Goal: Browse casually

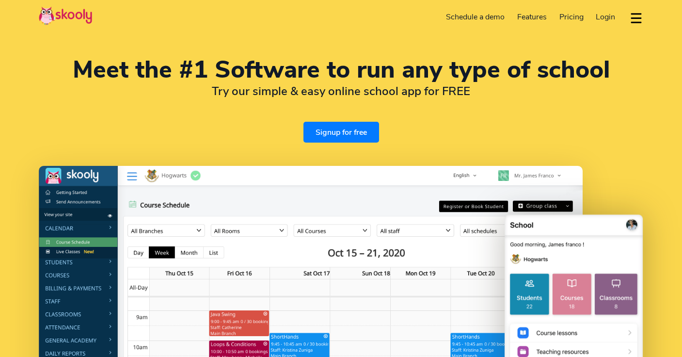
select select "en"
select select "65"
select select "[GEOGRAPHIC_DATA]"
select select "[GEOGRAPHIC_DATA]/[GEOGRAPHIC_DATA]"
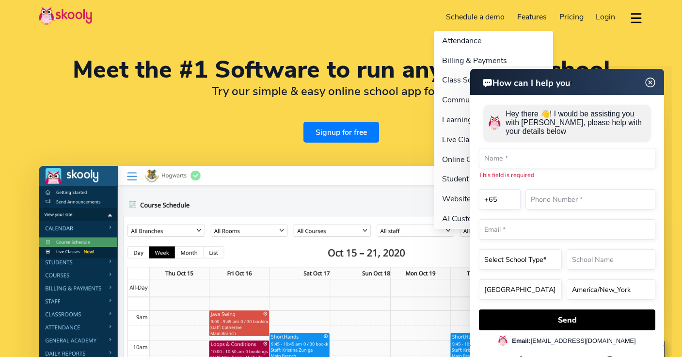
click at [520, 24] on div "Features Attendance Billing & Payments Class Scheduling & Booking Communication…" at bounding box center [532, 17] width 42 height 16
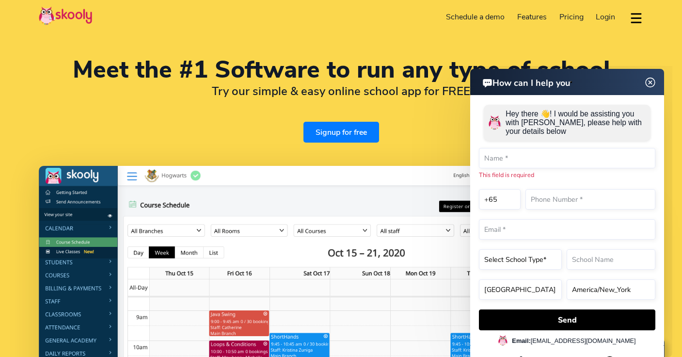
click at [652, 83] on img at bounding box center [650, 83] width 18 height 12
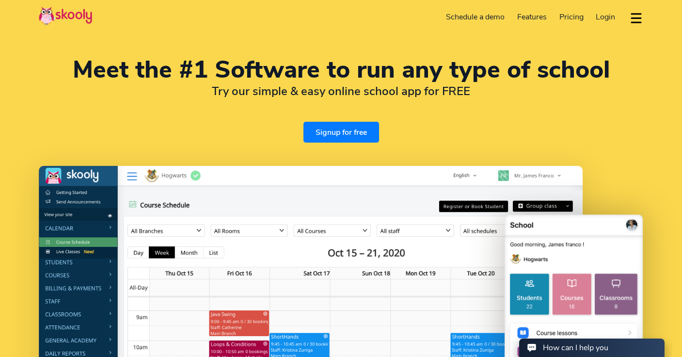
click at [154, 101] on div "Meet the #1 Software to run any type of school Try our simple & easy online sch…" at bounding box center [341, 100] width 604 height 84
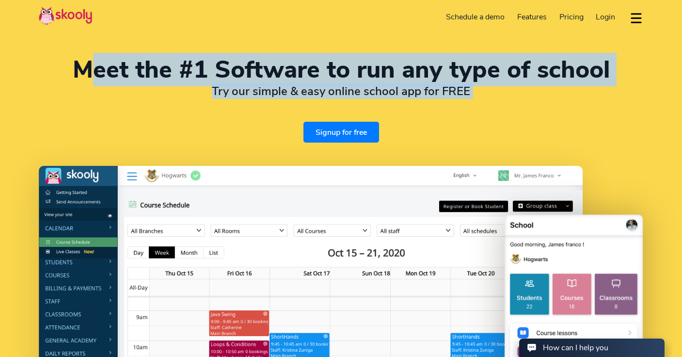
drag, startPoint x: 96, startPoint y: 69, endPoint x: 230, endPoint y: 103, distance: 138.1
click at [230, 103] on div "Meet the #1 Software to run any type of school Try our simple & easy online sch…" at bounding box center [341, 100] width 604 height 84
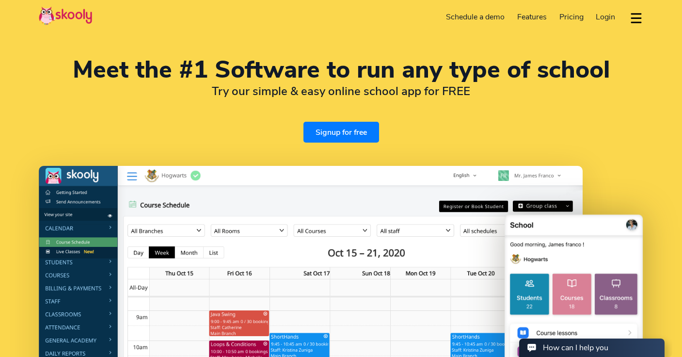
click at [230, 103] on div "Meet the #1 Software to run any type of school Try our simple & easy online sch…" at bounding box center [341, 100] width 604 height 84
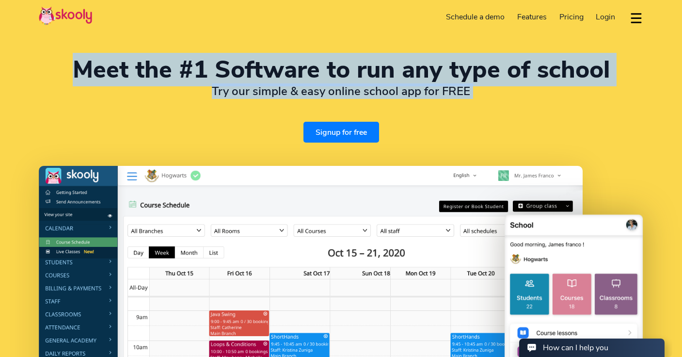
drag, startPoint x: 227, startPoint y: 100, endPoint x: 168, endPoint y: 47, distance: 79.9
click at [168, 47] on div "Meet the #1 Software to run any type of school Try our simple & easy online sch…" at bounding box center [341, 266] width 682 height 533
click at [152, 47] on div "Meet the #1 Software to run any type of school Try our simple & easy online sch…" at bounding box center [341, 266] width 682 height 533
